Goal: Check status: Check status

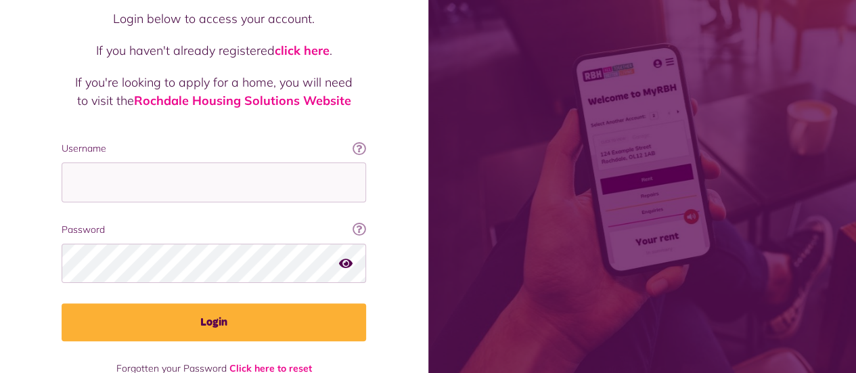
scroll to position [146, 0]
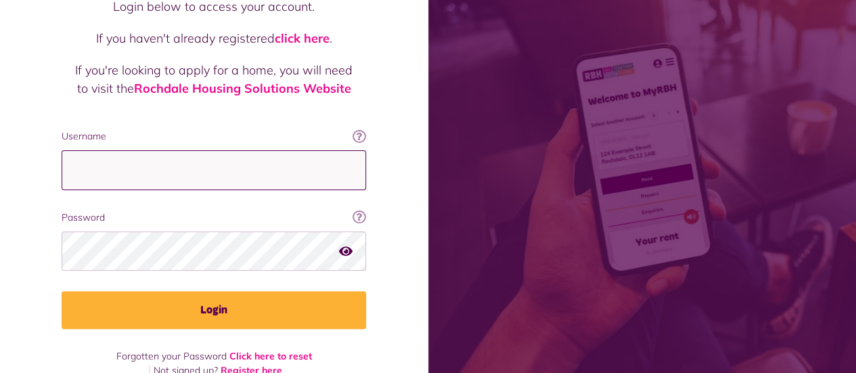
type input "**********"
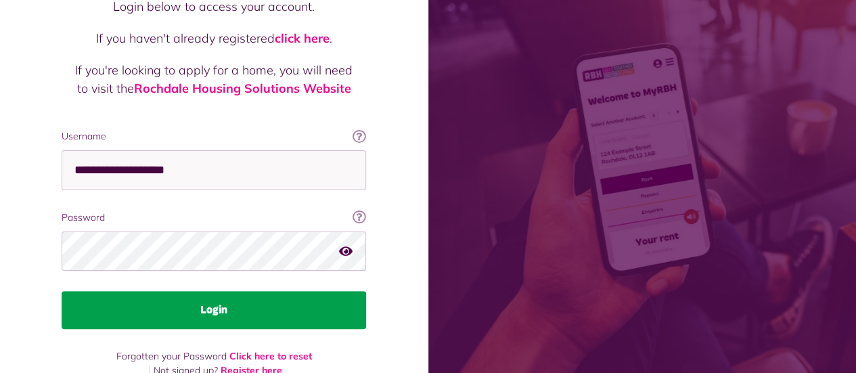
click at [91, 291] on button "Login" at bounding box center [214, 310] width 304 height 38
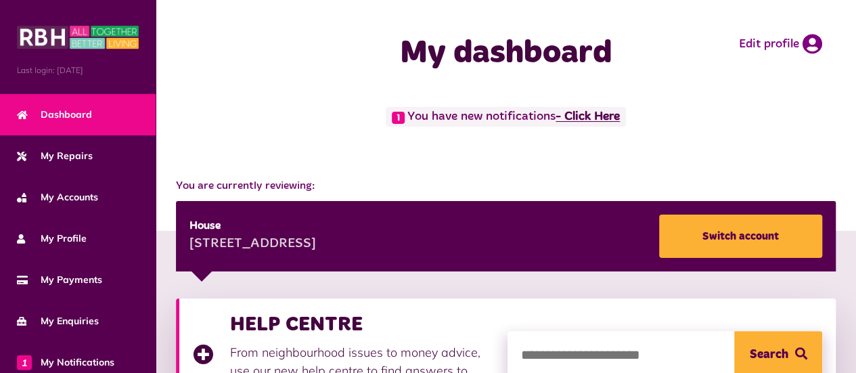
click at [614, 122] on link "- Click Here" at bounding box center [588, 117] width 64 height 12
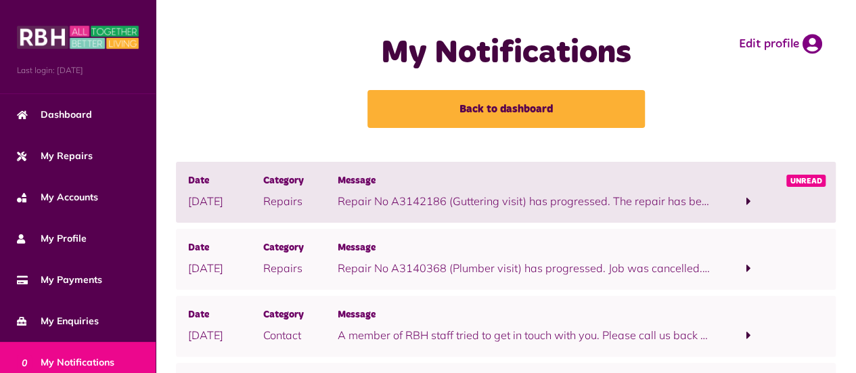
click at [724, 192] on span at bounding box center [748, 201] width 74 height 18
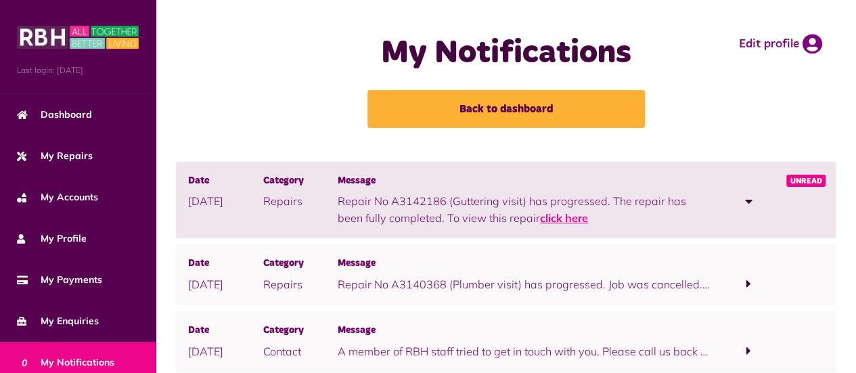
click at [545, 221] on link "click here" at bounding box center [564, 218] width 48 height 14
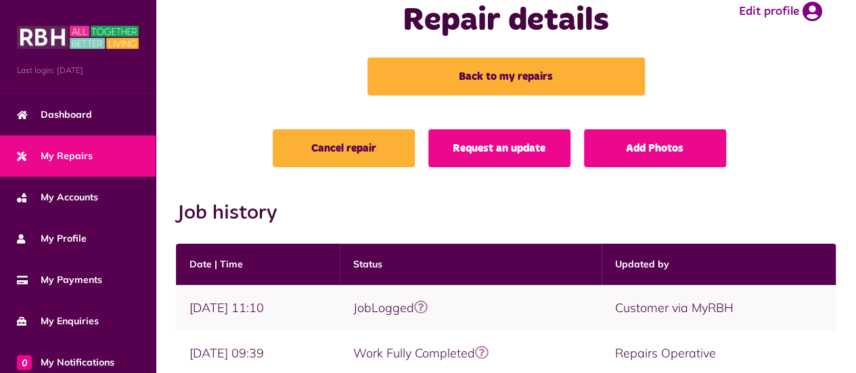
scroll to position [30, 0]
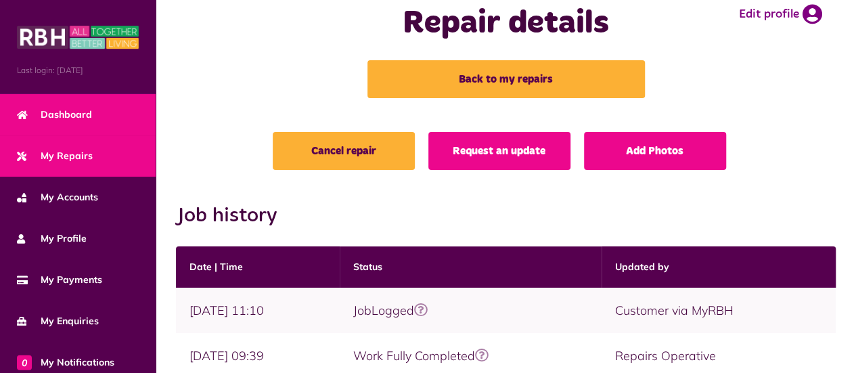
click at [62, 116] on span "Dashboard" at bounding box center [54, 115] width 75 height 14
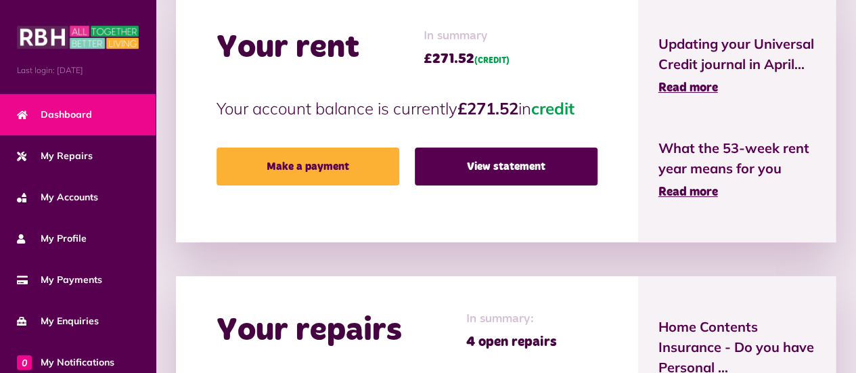
scroll to position [437, 0]
